Goal: Transaction & Acquisition: Purchase product/service

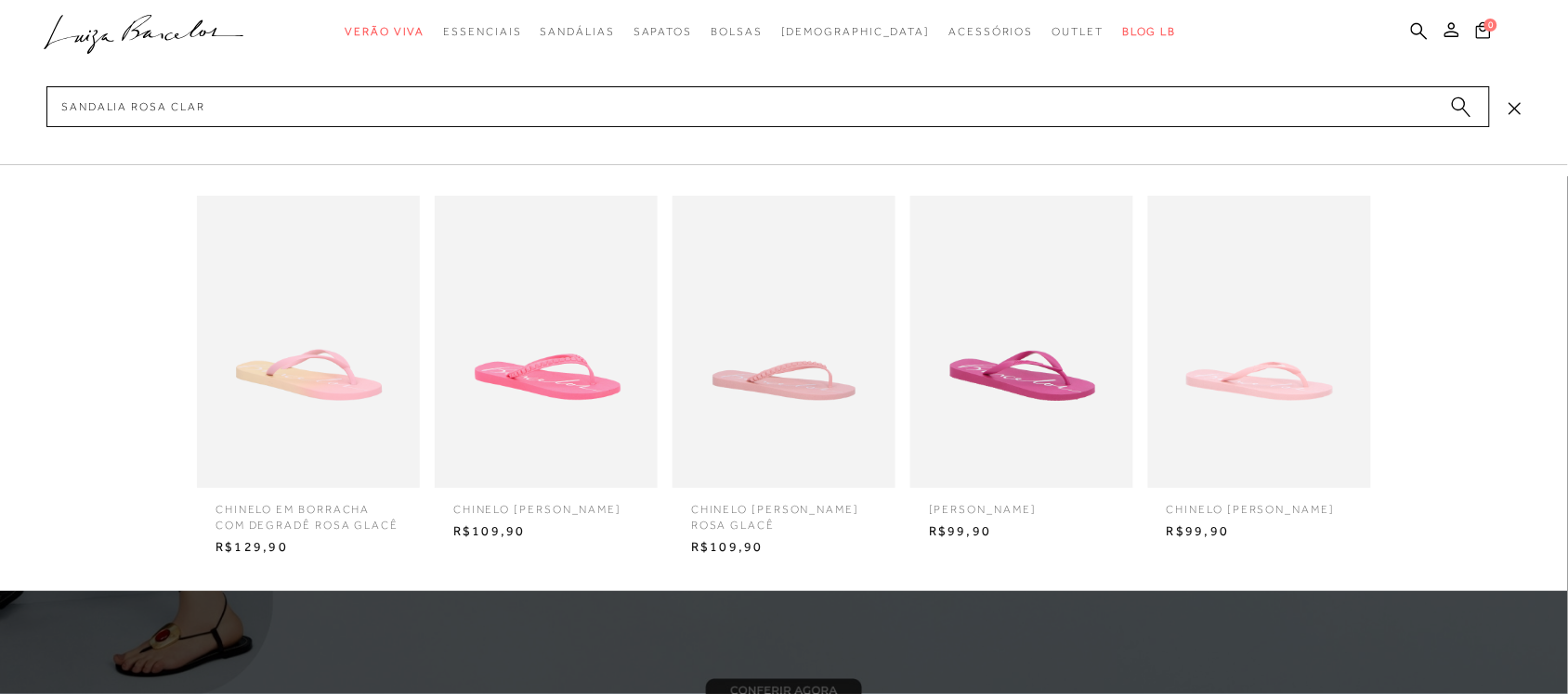
type input "sandalia rosa clara"
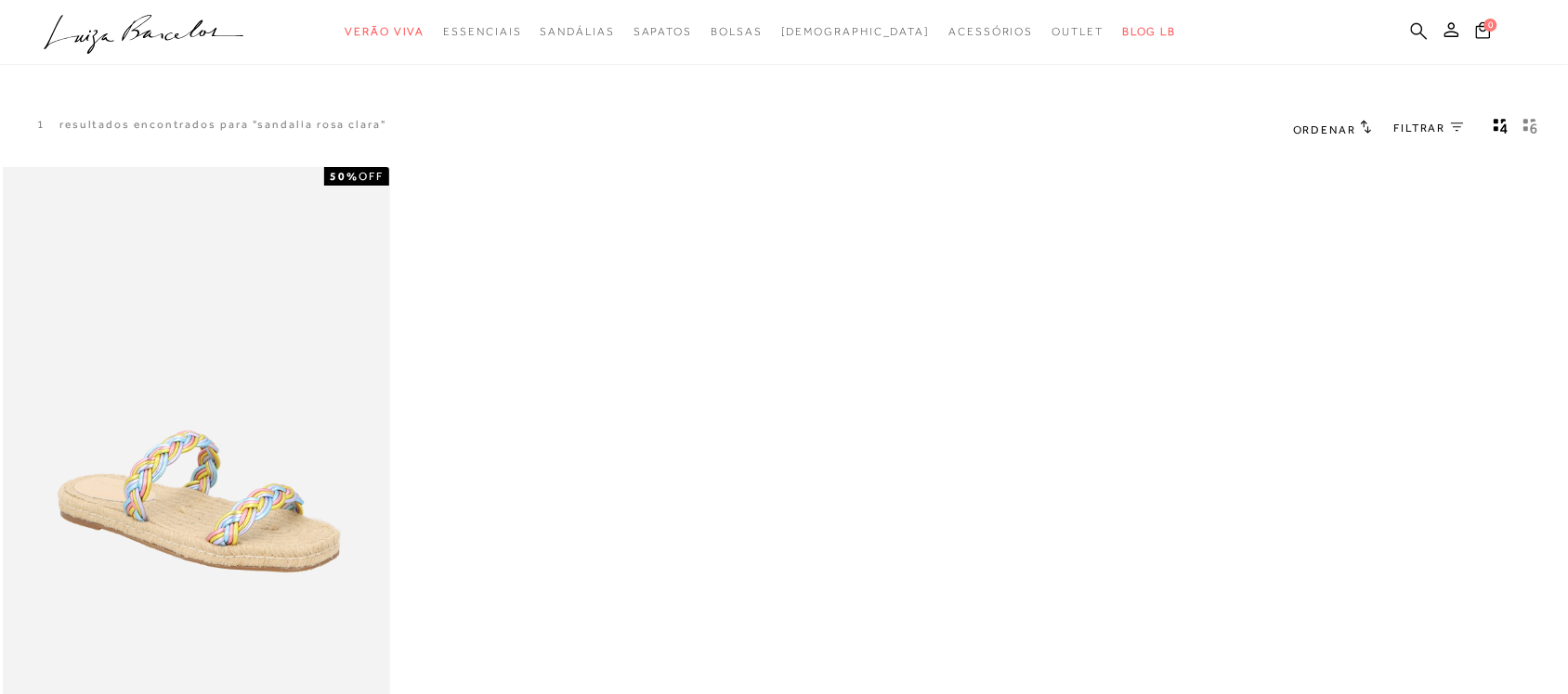
click at [1421, 34] on icon at bounding box center [1419, 30] width 16 height 16
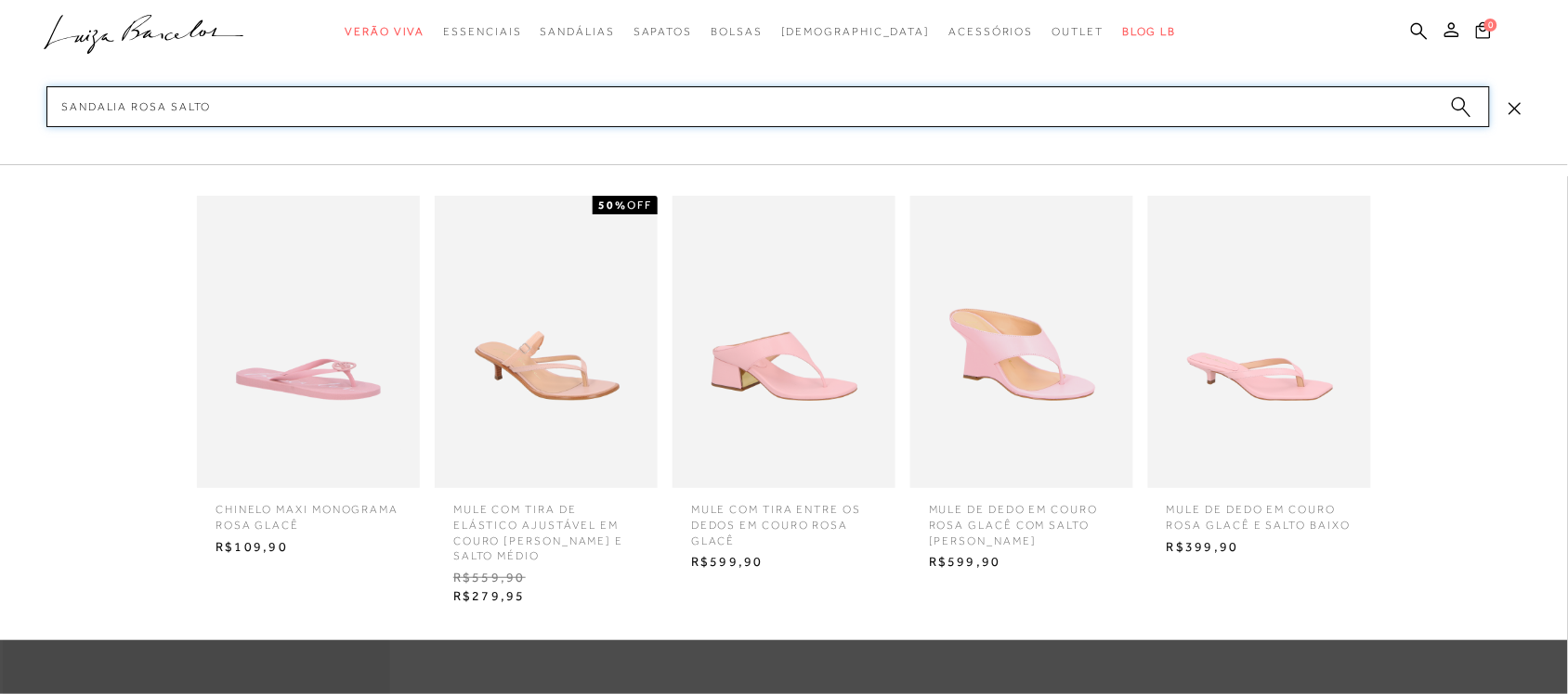
type input "sandalia rosa salto"
click at [1238, 330] on img at bounding box center [1259, 342] width 223 height 292
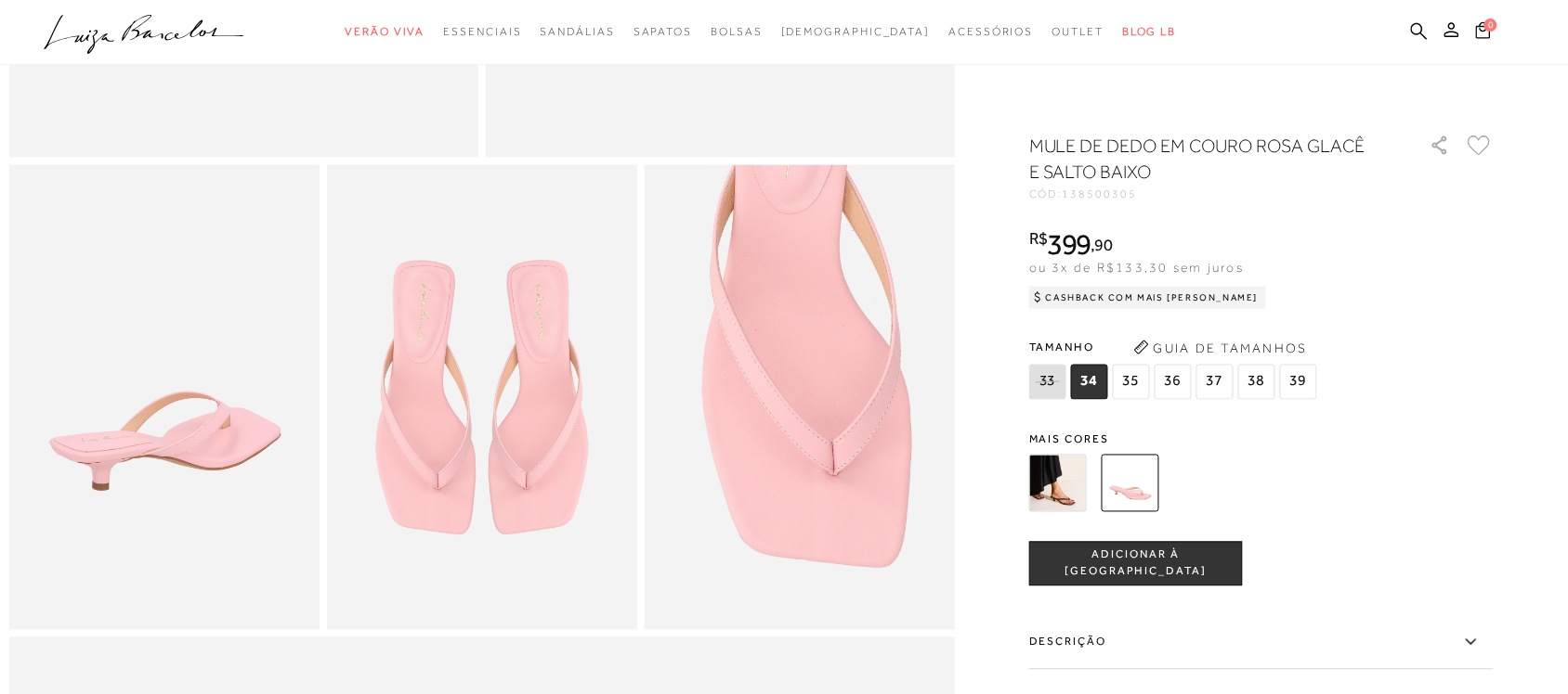
scroll to position [812, 0]
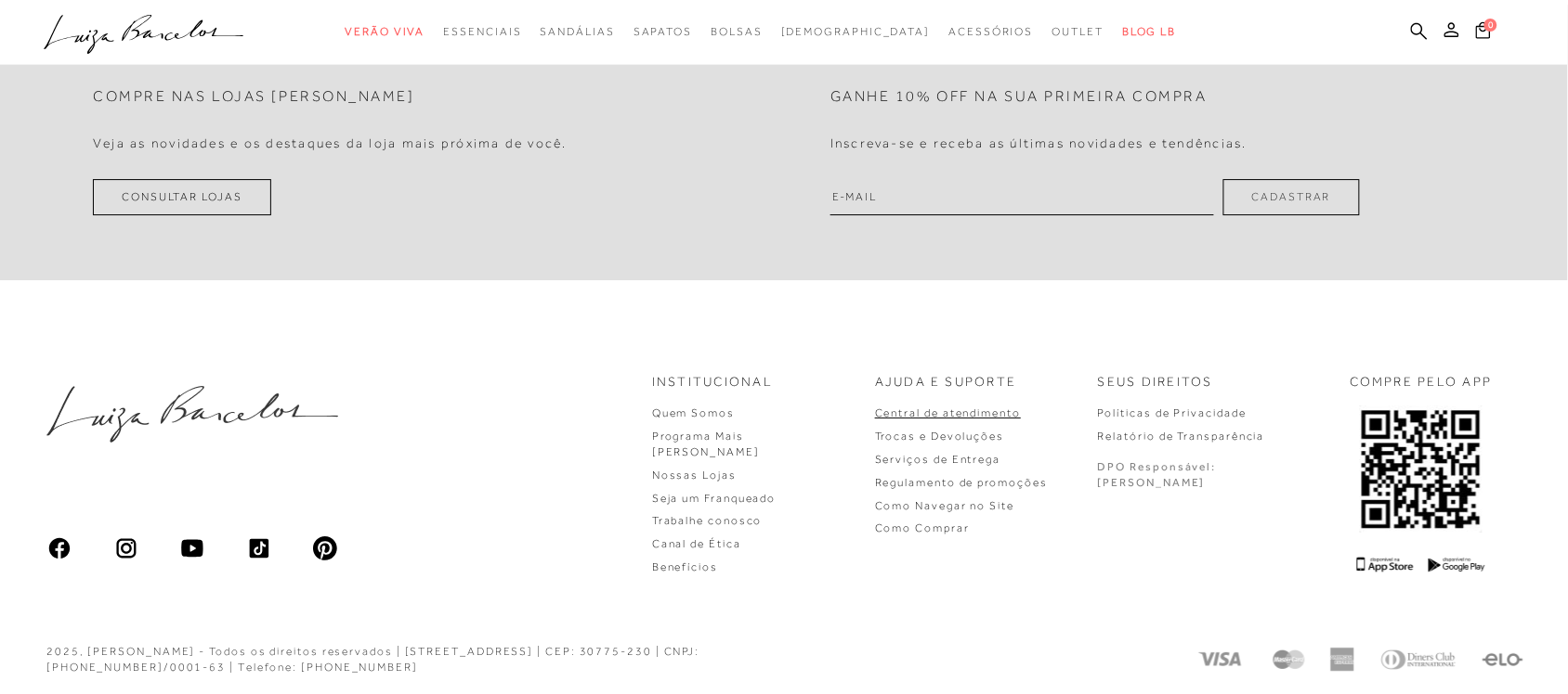
click at [1012, 415] on link "Central de atendimento" at bounding box center [947, 412] width 146 height 13
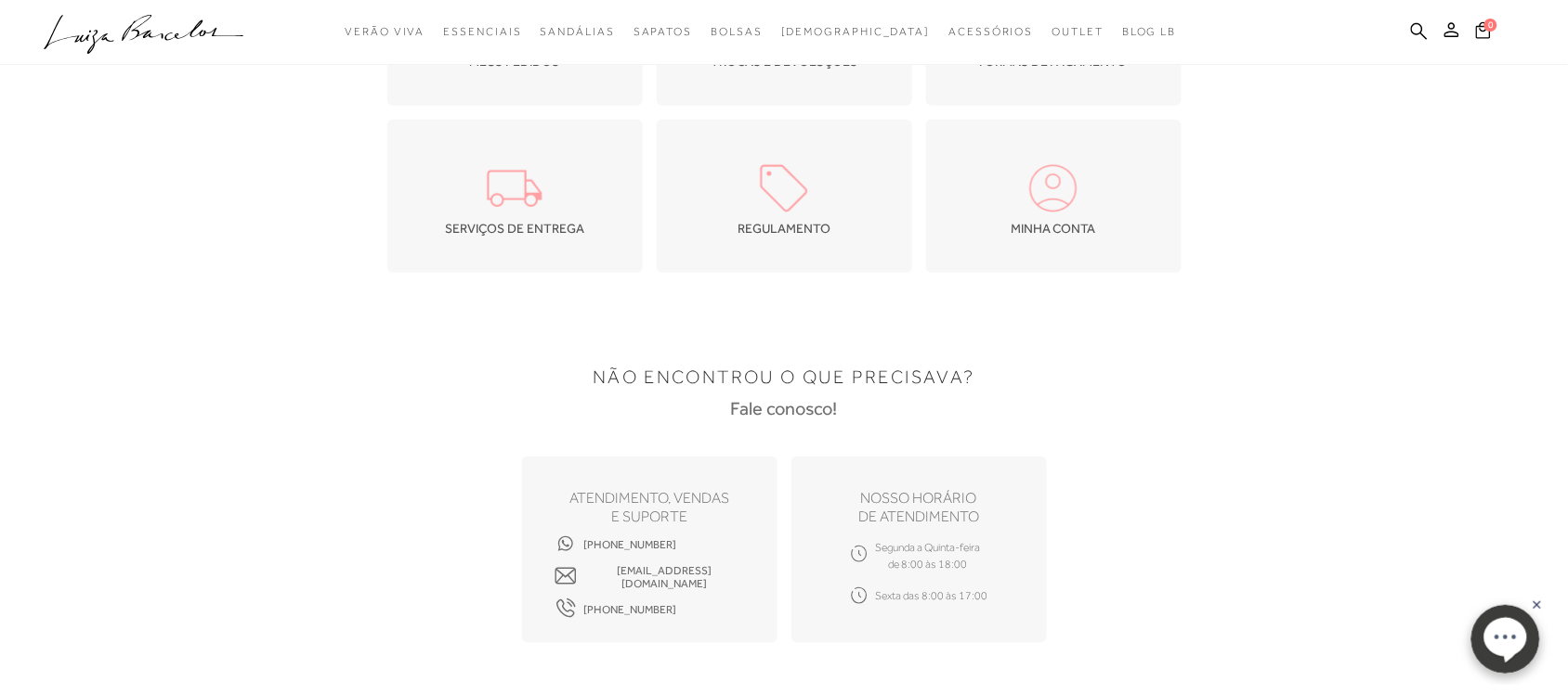
scroll to position [368, 0]
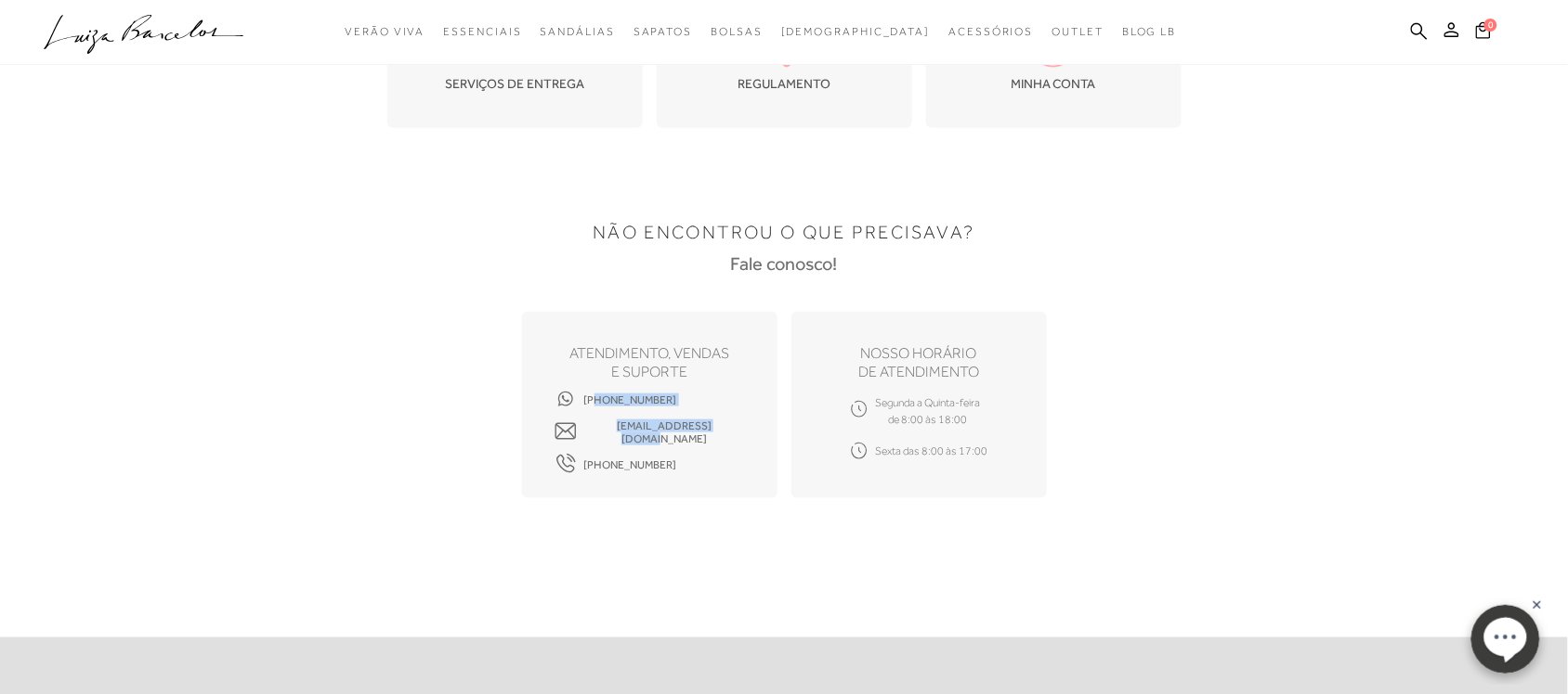
drag, startPoint x: 678, startPoint y: 400, endPoint x: 588, endPoint y: 393, distance: 90.3
click at [588, 400] on div "[PHONE_NUMBER] [EMAIL_ADDRESS][DOMAIN_NAME] [PHONE_NUMBER]" at bounding box center [650, 433] width 191 height 66
click at [692, 525] on div "NÃO ENCONTROU O QUE PRECISAVA? Fale conosco! ATENDIMENTO, VENDAS e suporte [PHO…" at bounding box center [784, 350] width 1161 height 389
drag, startPoint x: 671, startPoint y: 404, endPoint x: 576, endPoint y: 390, distance: 96.0
click at [576, 400] on div "[PHONE_NUMBER] [EMAIL_ADDRESS][DOMAIN_NAME] [PHONE_NUMBER]" at bounding box center [650, 433] width 191 height 66
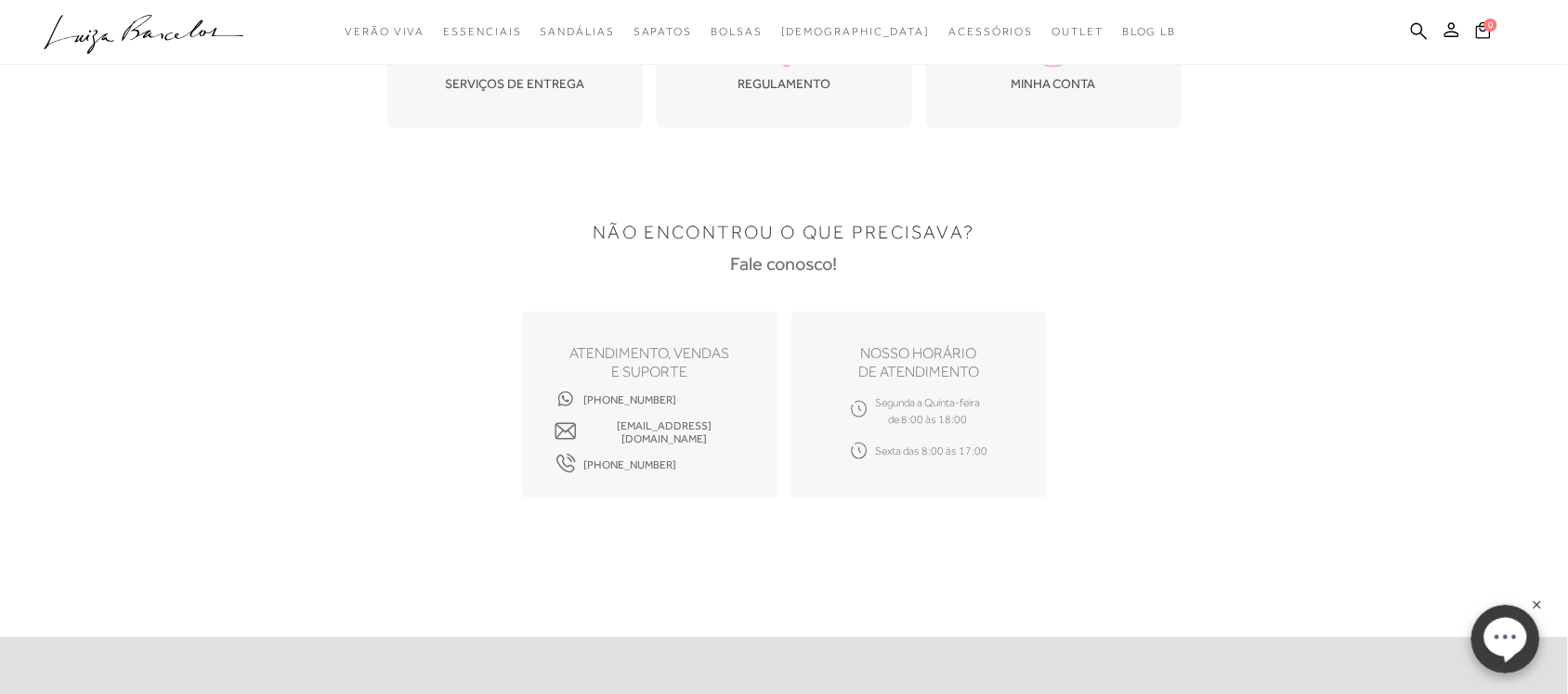
copy span "[PHONE_NUMBER]"
click at [555, 468] on div "ATENDIMENTO, VENDAS e suporte [PHONE_NUMBER] [EMAIL_ADDRESS][DOMAIN_NAME] [PHON…" at bounding box center [650, 405] width 256 height 187
copy span "[PHONE_NUMBER]"
